Goal: Task Accomplishment & Management: Use online tool/utility

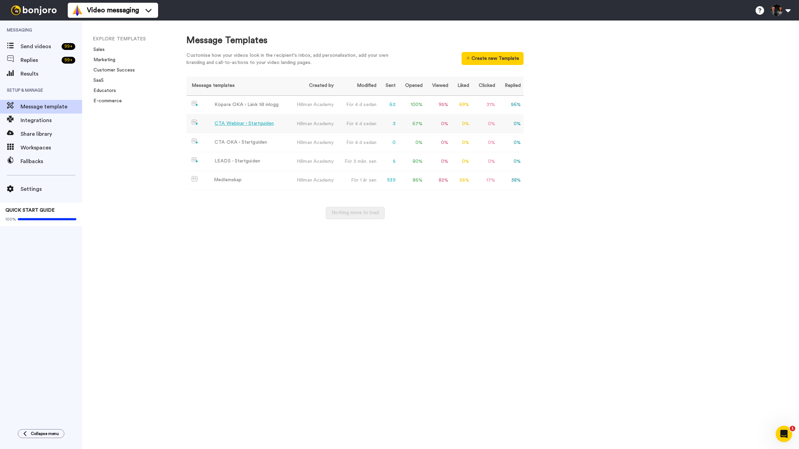
click at [247, 127] on div "CTA Webinar › Startguiden" at bounding box center [244, 123] width 59 height 7
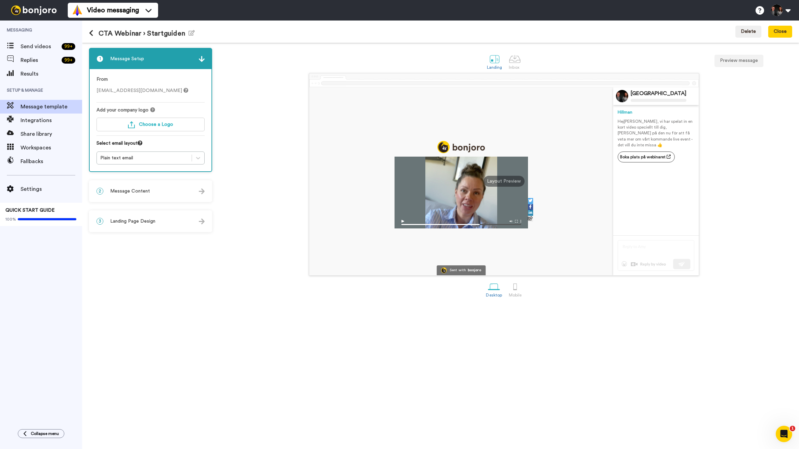
click at [162, 192] on div "2 Message Content" at bounding box center [151, 191] width 122 height 21
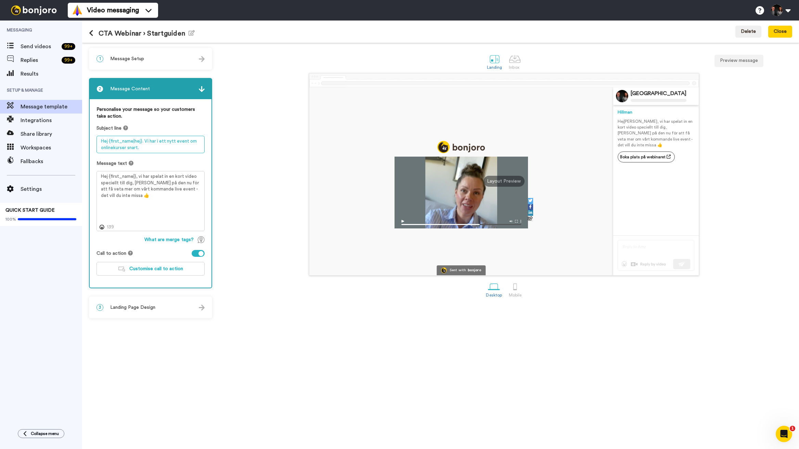
drag, startPoint x: 147, startPoint y: 141, endPoint x: 143, endPoint y: 142, distance: 4.2
click at [143, 142] on textarea "Hej {first_name|hej}. Vi har i ett nytt event om onlinekurser snart." at bounding box center [150, 144] width 108 height 17
drag, startPoint x: 141, startPoint y: 176, endPoint x: 141, endPoint y: 180, distance: 4.1
click at [141, 176] on textarea "Hej {first_name|}, vi har spelat in en kort video speciellt till dig, [PERSON_N…" at bounding box center [150, 201] width 108 height 60
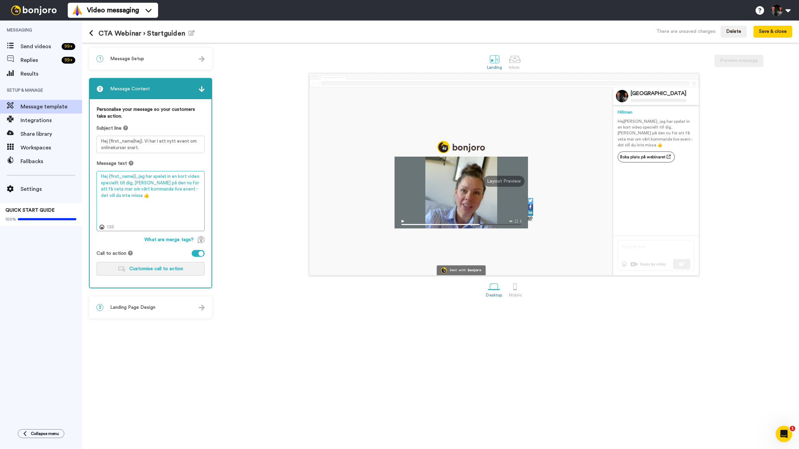
type textarea "Hej {first_name|}, jag har spelat in en kort video speciellt till dig, [PERSON_…"
click at [168, 268] on span "Customise call to action" at bounding box center [156, 269] width 54 height 5
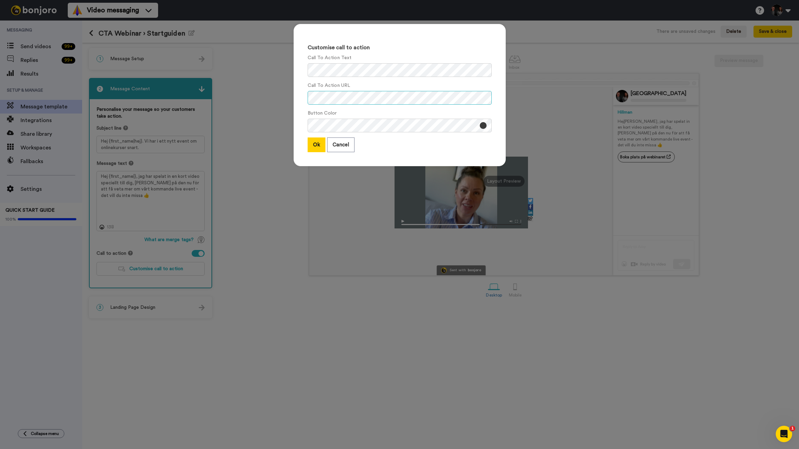
click at [403, 88] on div "Call To Action URL" at bounding box center [400, 93] width 184 height 23
click at [322, 149] on button "Ok" at bounding box center [317, 145] width 18 height 15
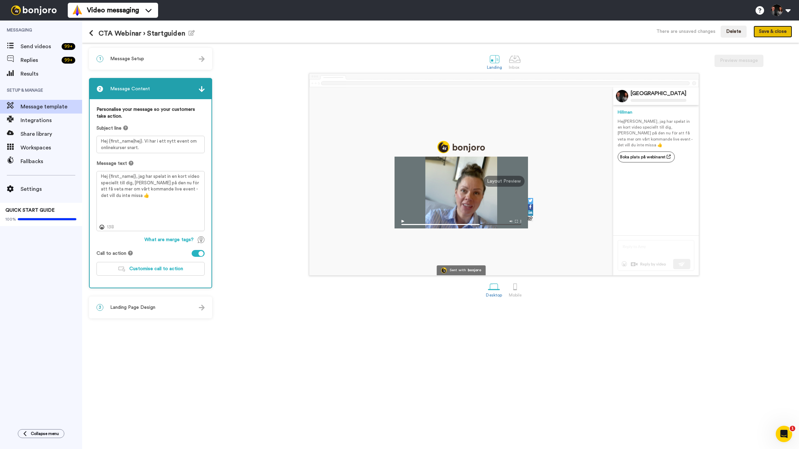
click at [781, 33] on button "Save & close" at bounding box center [772, 32] width 39 height 12
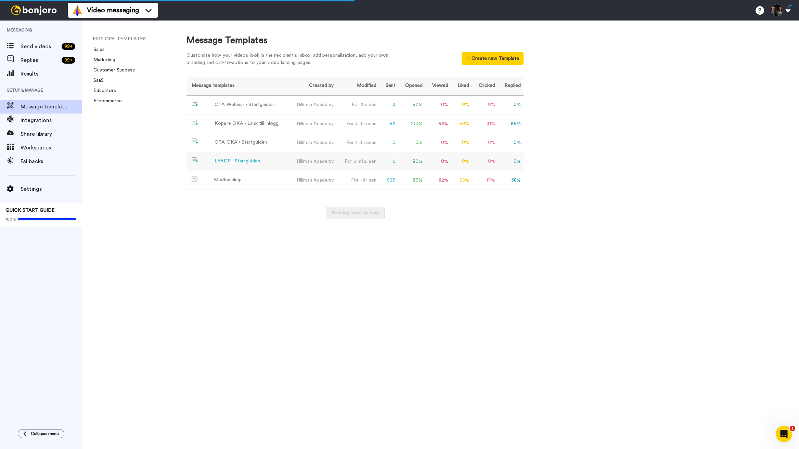
click at [243, 163] on div "LEADS - Startguiden" at bounding box center [238, 161] width 46 height 7
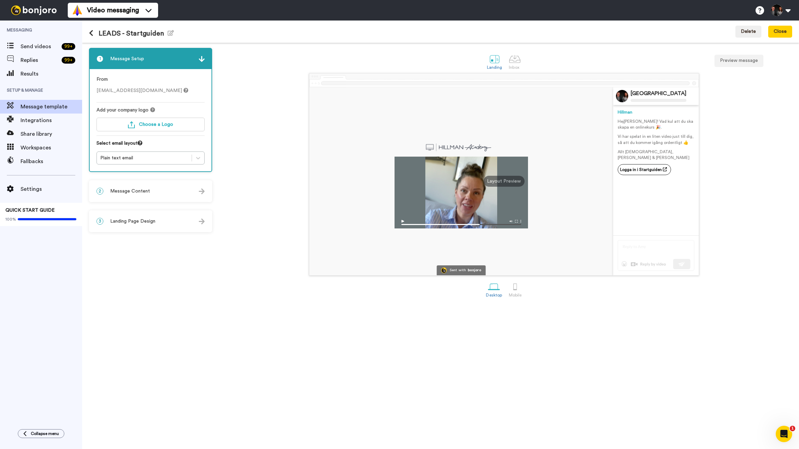
click at [141, 189] on span "Message Content" at bounding box center [130, 191] width 40 height 7
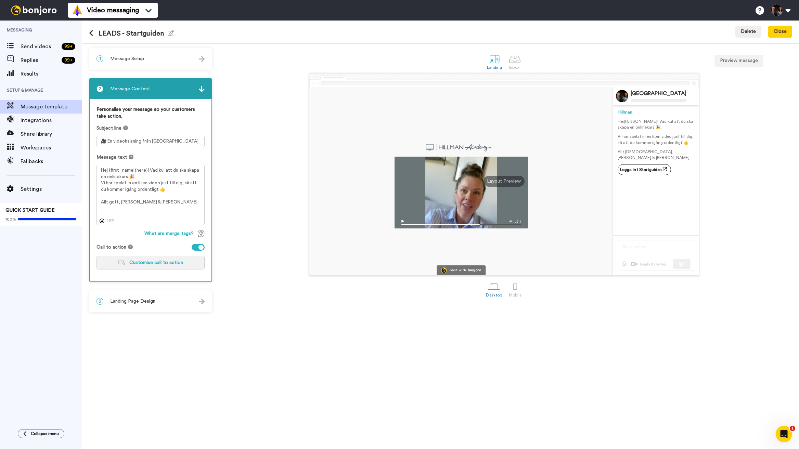
click at [169, 265] on span "Customise call to action" at bounding box center [156, 262] width 54 height 5
click at [90, 35] on icon at bounding box center [91, 33] width 4 height 7
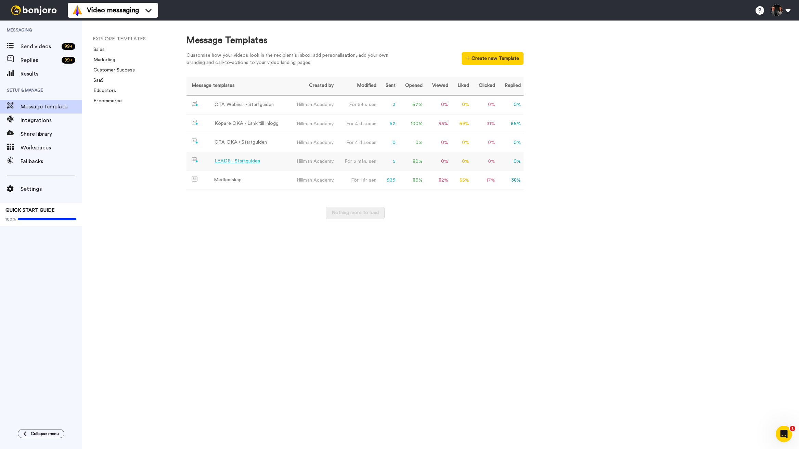
click at [250, 162] on div "LEADS - Startguiden" at bounding box center [238, 161] width 46 height 7
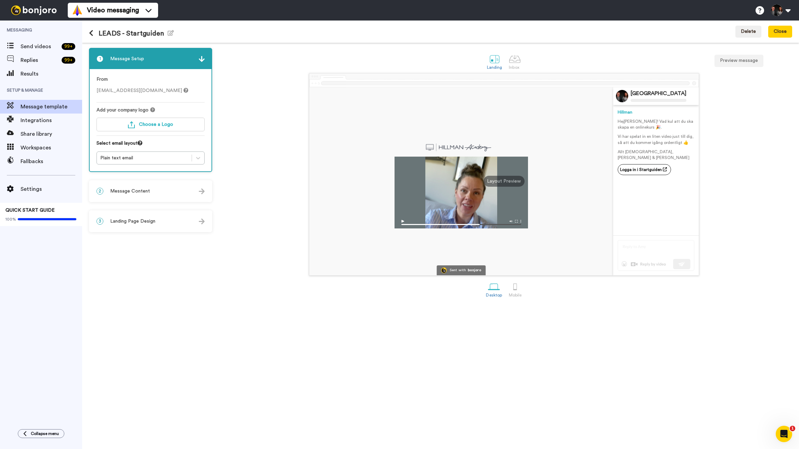
click at [128, 35] on h1 "LEADS - Startguiden Edit name" at bounding box center [131, 33] width 85 height 8
click at [126, 34] on h1 "LEADS - Startguiden Edit name" at bounding box center [131, 33] width 85 height 8
click at [170, 32] on icon "button" at bounding box center [171, 32] width 6 height 5
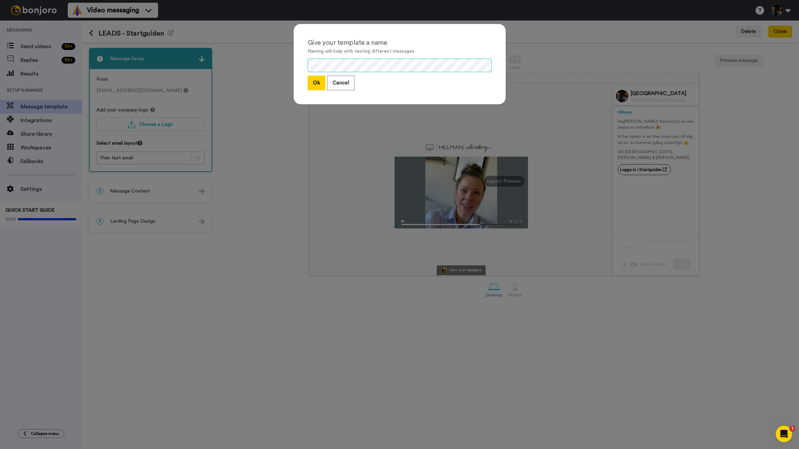
click at [305, 64] on div "Give your template a name Naming will help with testing different messages Ok C…" at bounding box center [400, 64] width 212 height 80
click at [306, 64] on div "Give your template a name Naming will help with testing different messages Ok C…" at bounding box center [400, 64] width 212 height 80
click at [312, 81] on button "Ok" at bounding box center [317, 83] width 18 height 15
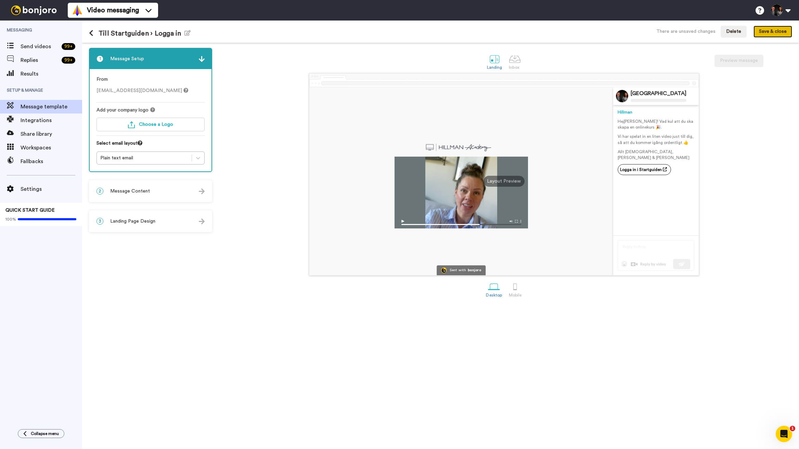
click at [770, 28] on button "Save & close" at bounding box center [772, 32] width 39 height 12
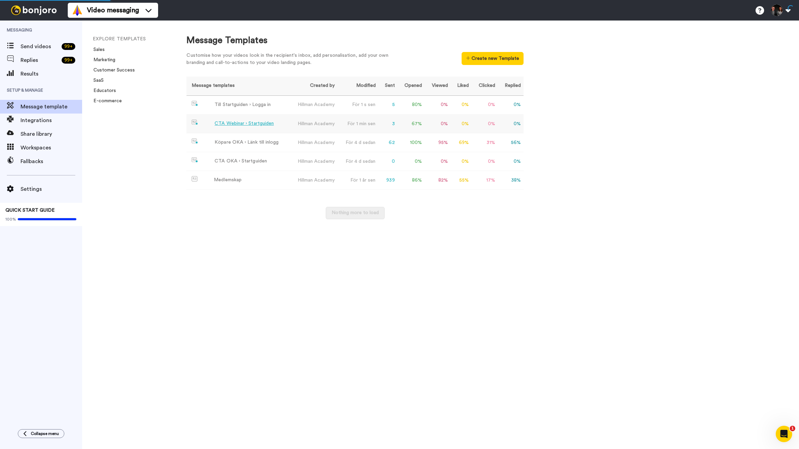
click at [243, 126] on div "CTA Webinar › Startguiden" at bounding box center [244, 123] width 59 height 7
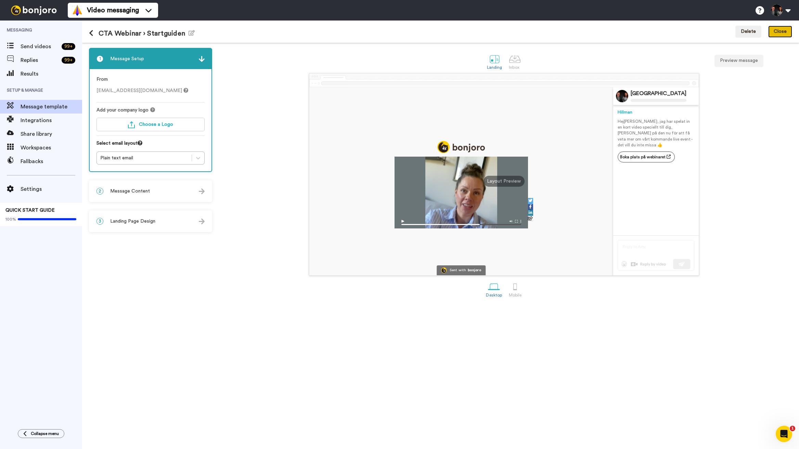
click at [781, 34] on button "Close" at bounding box center [780, 32] width 24 height 12
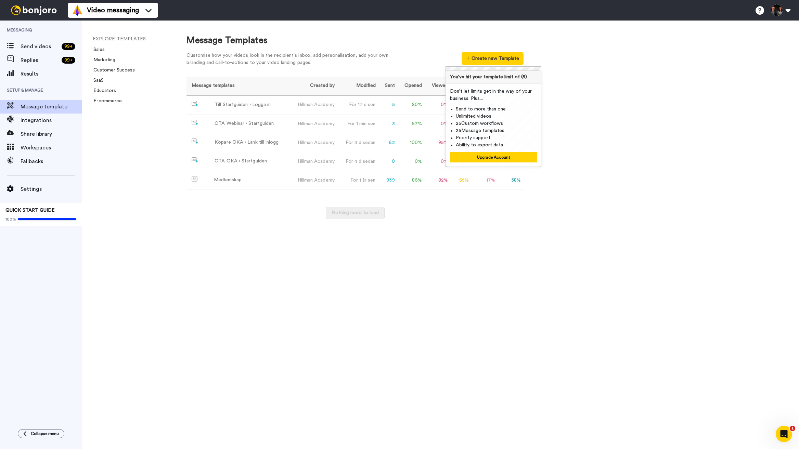
click at [569, 107] on div "Message Templates Customise how your videos look in the recipient's inbox, add …" at bounding box center [486, 235] width 626 height 429
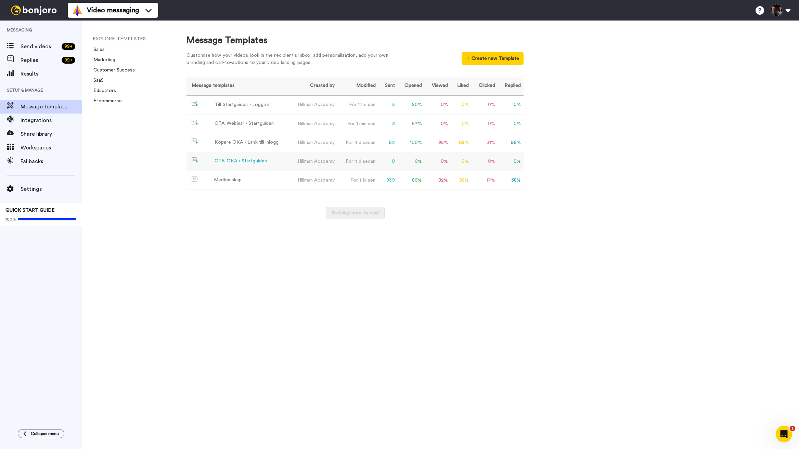
click at [258, 160] on div "CTA OKA › Startguiden" at bounding box center [241, 161] width 52 height 7
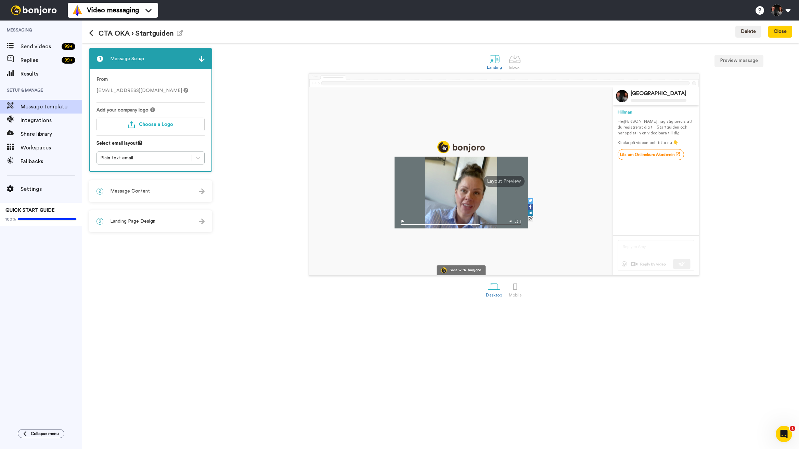
click at [168, 196] on div "2 Message Content" at bounding box center [151, 191] width 122 height 21
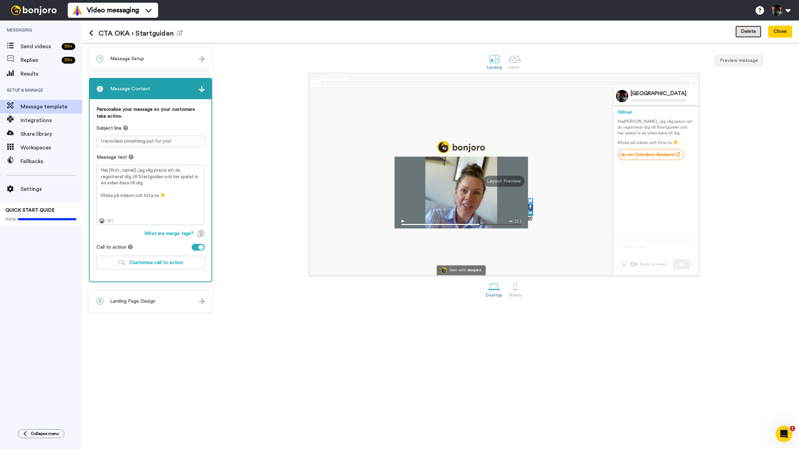
click at [757, 33] on button "Delete" at bounding box center [748, 32] width 26 height 12
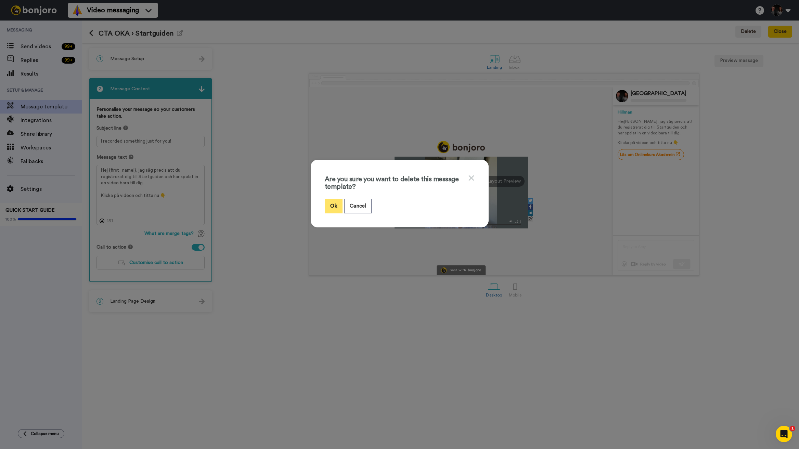
click at [333, 200] on button "Ok" at bounding box center [334, 206] width 18 height 15
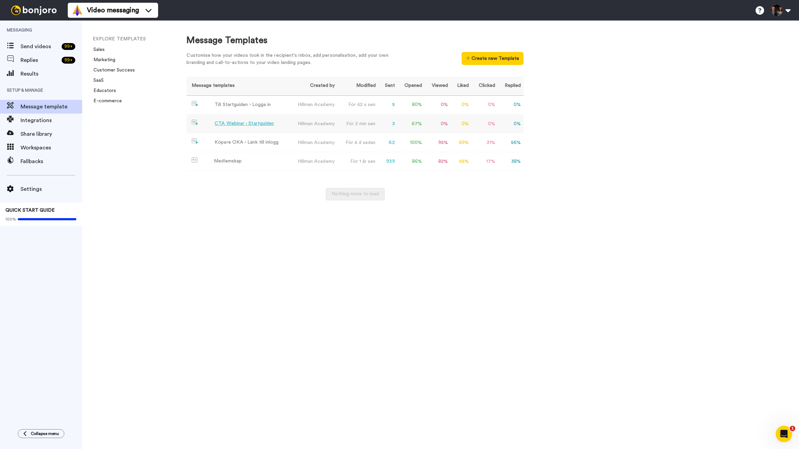
click at [246, 125] on div "CTA Webinar › Startguiden" at bounding box center [244, 123] width 59 height 7
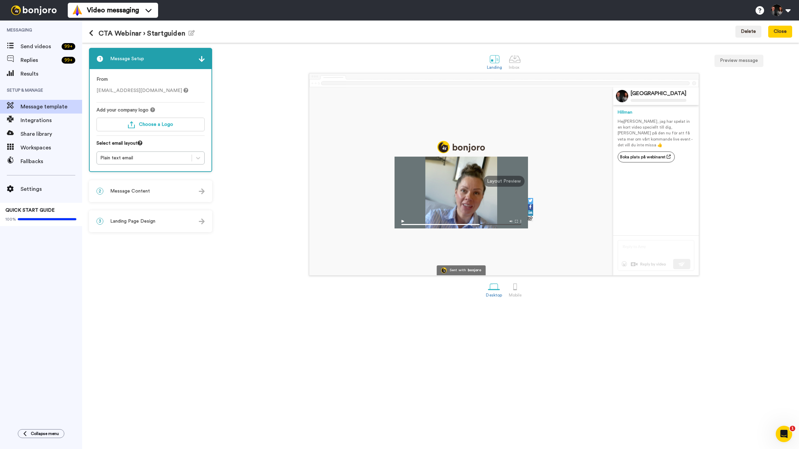
click at [178, 190] on div "2 Message Content" at bounding box center [151, 191] width 122 height 21
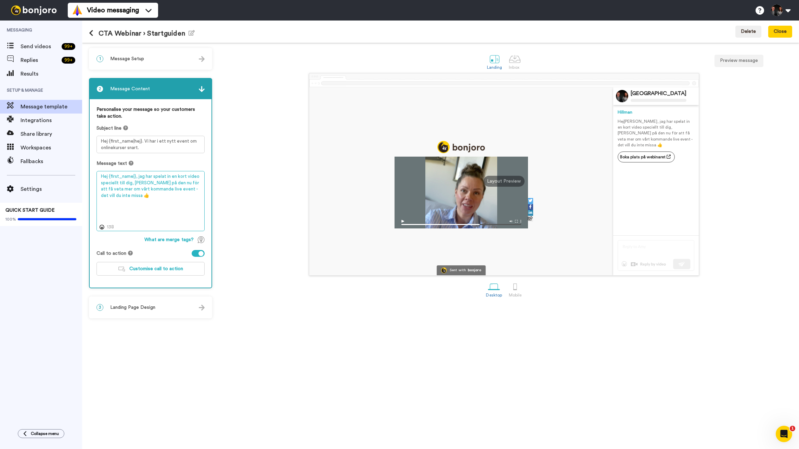
click at [133, 183] on textarea "Hej {first_name|}, jag har spelat in en kort video speciellt till dig, [PERSON_…" at bounding box center [150, 201] width 108 height 60
drag, startPoint x: 164, startPoint y: 183, endPoint x: 174, endPoint y: 182, distance: 10.3
click at [174, 182] on textarea "Hej {first_name|}, jag har spelat in en kort video speciellt till dig. Titta på…" at bounding box center [150, 201] width 108 height 60
click at [179, 182] on textarea "Hej {first_name|}, jag har spelat in en kort video speciellt till dig. Titta på…" at bounding box center [150, 201] width 108 height 60
drag, startPoint x: 178, startPoint y: 183, endPoint x: 192, endPoint y: 185, distance: 14.2
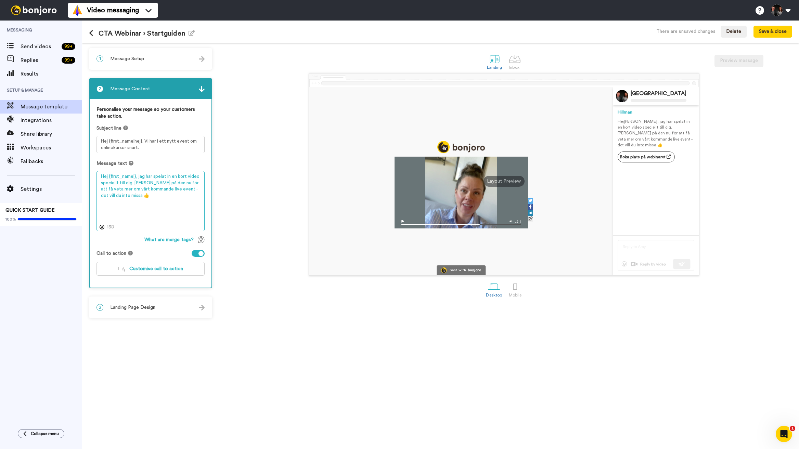
click at [193, 183] on textarea "Hej {first_name|}, jag har spelat in en kort video speciellt till dig. Titta på…" at bounding box center [150, 201] width 108 height 60
type textarea "Hej {first_name|}, jag har spelat in en kort video speciellt till dig. Titta på…"
click at [775, 33] on button "Save & close" at bounding box center [772, 32] width 39 height 12
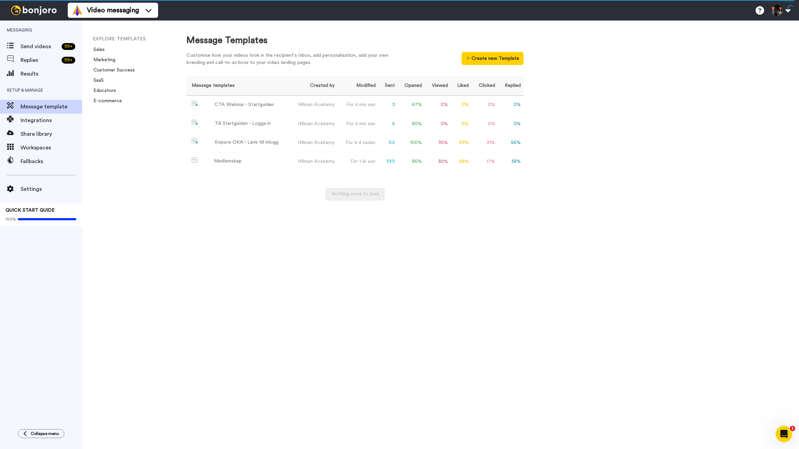
click at [158, 135] on div "EXPLORE TEMPLATES Sales Marketing Customer Success SaaS Educators E-commerce" at bounding box center [127, 235] width 91 height 429
